Goal: Information Seeking & Learning: Learn about a topic

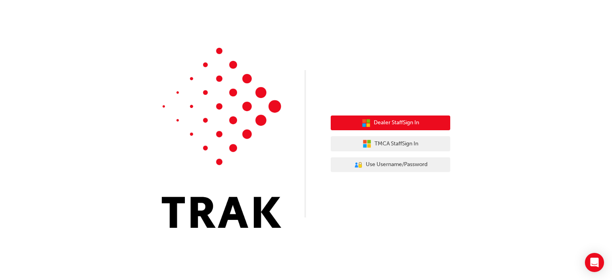
click at [387, 122] on span "Dealer Staff Sign In" at bounding box center [396, 122] width 45 height 9
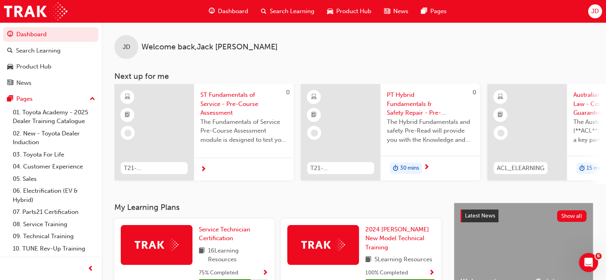
click at [276, 12] on span "Search Learning" at bounding box center [292, 11] width 45 height 9
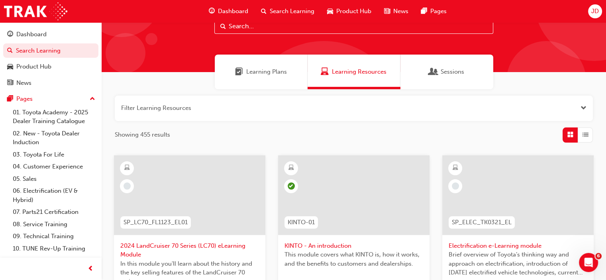
scroll to position [29, 0]
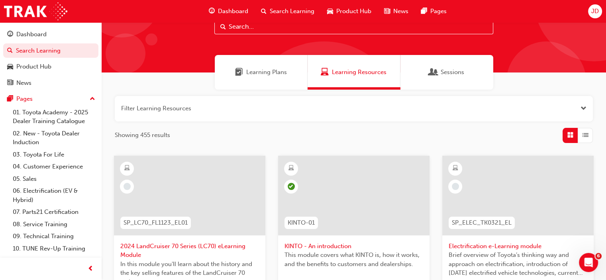
click at [292, 26] on input "text" at bounding box center [353, 26] width 279 height 15
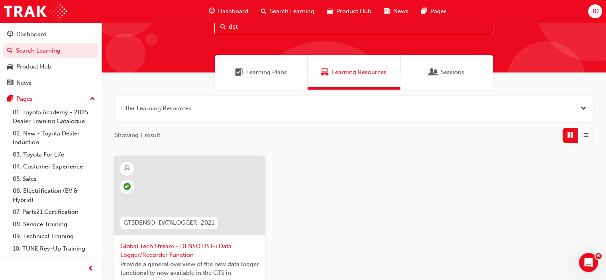
scroll to position [69, 0]
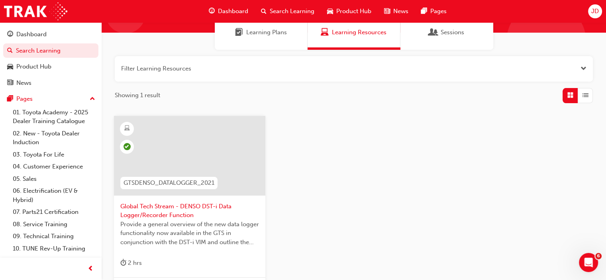
type input "dst"
click at [163, 219] on span "Global Tech Stream - DENSO DST-i Data Logger/Recorder Function" at bounding box center [189, 211] width 139 height 18
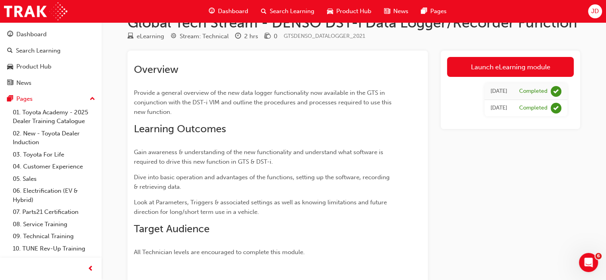
scroll to position [40, 0]
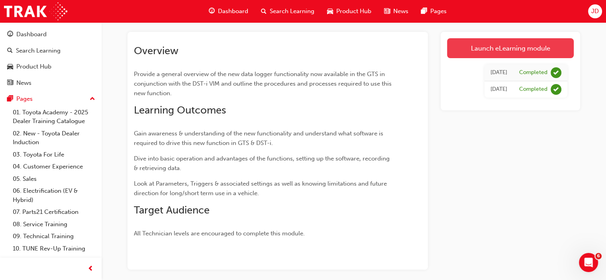
click at [472, 46] on link "Launch eLearning module" at bounding box center [510, 48] width 127 height 20
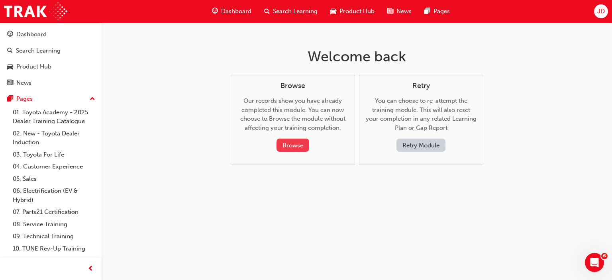
click at [287, 145] on button "Browse" at bounding box center [293, 145] width 33 height 13
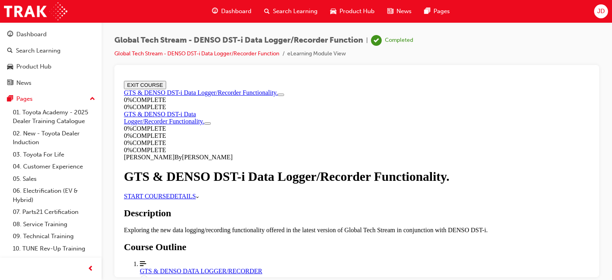
scroll to position [40, 0]
click at [196, 198] on span "DETAILS" at bounding box center [183, 196] width 26 height 7
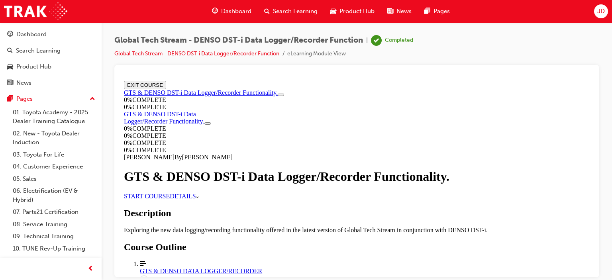
click at [295, 267] on div "GTS & DENSO DATA LOGGER/RECORDER" at bounding box center [365, 270] width 450 height 7
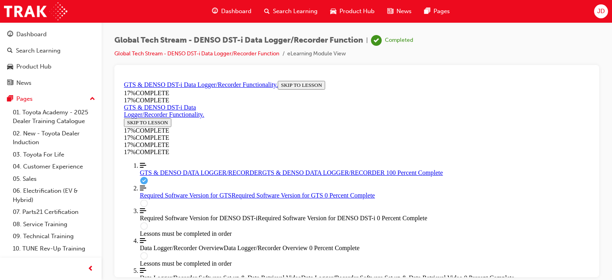
scroll to position [394, 0]
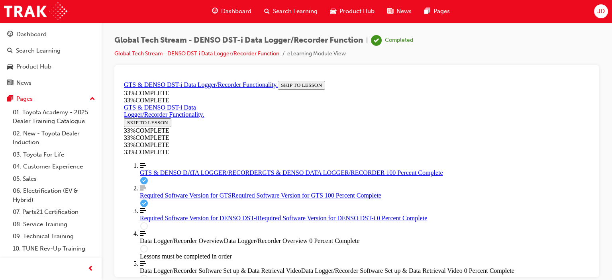
scroll to position [290, 0]
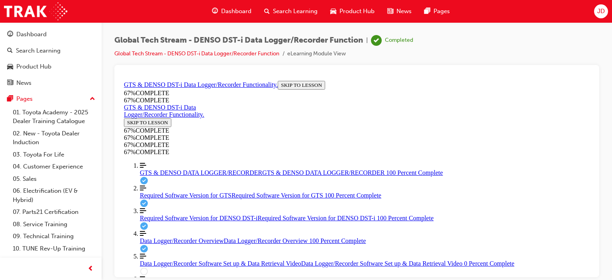
scroll to position [992, 0]
drag, startPoint x: 296, startPoint y: 125, endPoint x: 376, endPoint y: 155, distance: 86.0
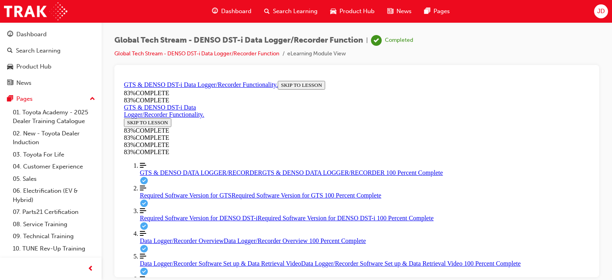
click at [277, 70] on div at bounding box center [356, 171] width 485 height 212
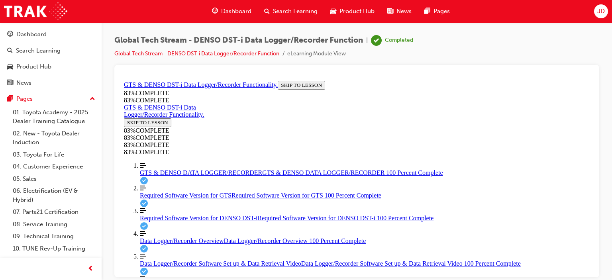
drag, startPoint x: 352, startPoint y: 188, endPoint x: 361, endPoint y: 192, distance: 10.0
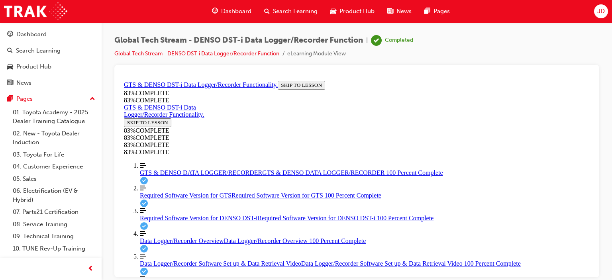
drag, startPoint x: 330, startPoint y: 104, endPoint x: 299, endPoint y: 101, distance: 31.2
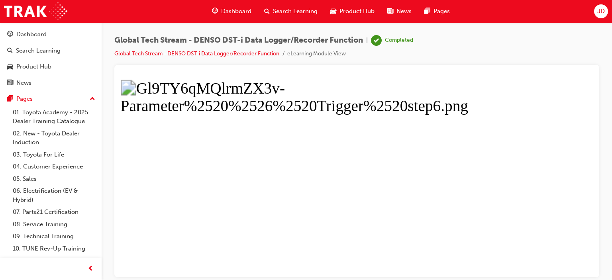
click at [352, 116] on button "Unzoom image" at bounding box center [357, 177] width 472 height 200
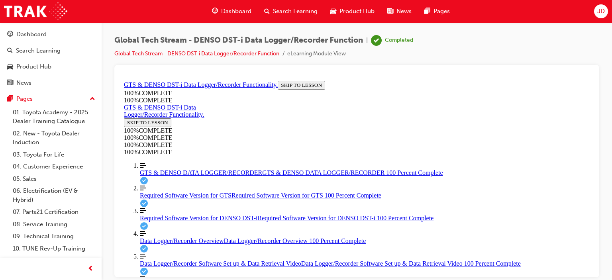
scroll to position [276, 0]
drag, startPoint x: 317, startPoint y: 181, endPoint x: 496, endPoint y: 180, distance: 179.4
drag, startPoint x: 348, startPoint y: 196, endPoint x: 475, endPoint y: 197, distance: 127.2
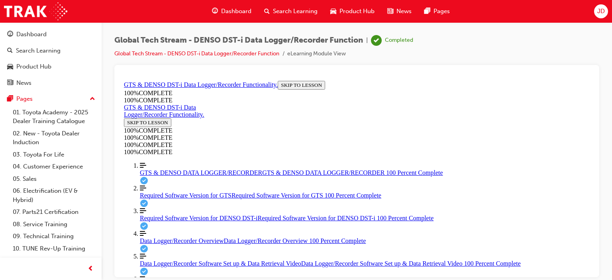
drag, startPoint x: 368, startPoint y: 226, endPoint x: 396, endPoint y: 241, distance: 31.0
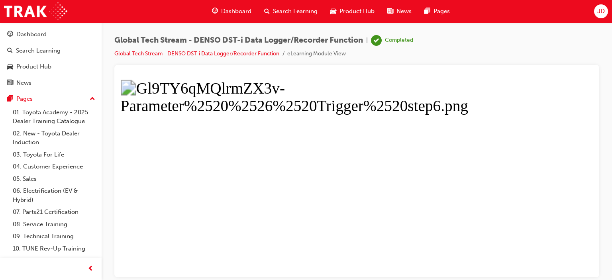
click at [354, 119] on button "Unzoom image" at bounding box center [357, 177] width 472 height 200
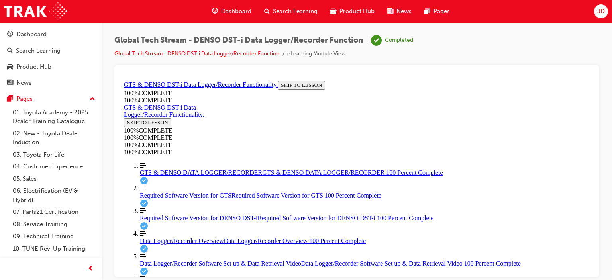
scroll to position [555, 0]
drag, startPoint x: 323, startPoint y: 110, endPoint x: 428, endPoint y: 159, distance: 115.9
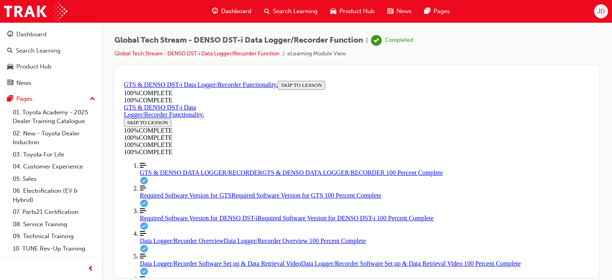
drag, startPoint x: 352, startPoint y: 208, endPoint x: 343, endPoint y: 223, distance: 17.3
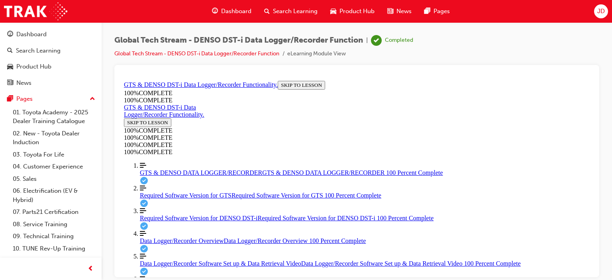
drag, startPoint x: 382, startPoint y: 237, endPoint x: 494, endPoint y: 239, distance: 112.0
